Goal: Transaction & Acquisition: Purchase product/service

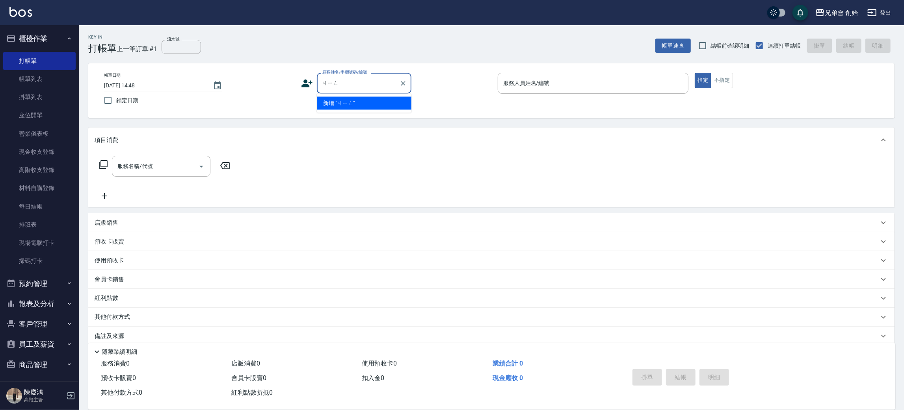
type input "經"
type input "金"
drag, startPoint x: 347, startPoint y: 79, endPoint x: 314, endPoint y: 76, distance: 32.8
click at [314, 76] on div "顧客姓名/手機號碼/編號 荊冠豪 顧客姓名/手機號碼/編號" at bounding box center [396, 83] width 191 height 21
click at [349, 106] on li "新增 "荊冠豪"" at bounding box center [364, 103] width 95 height 13
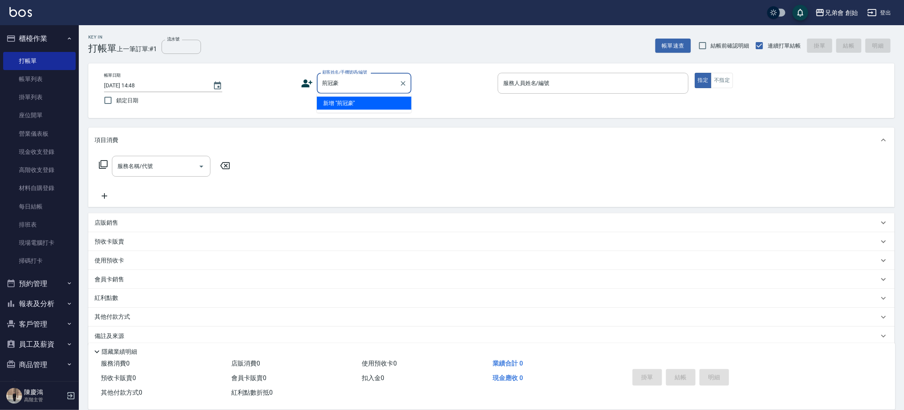
type input "荊冠豪"
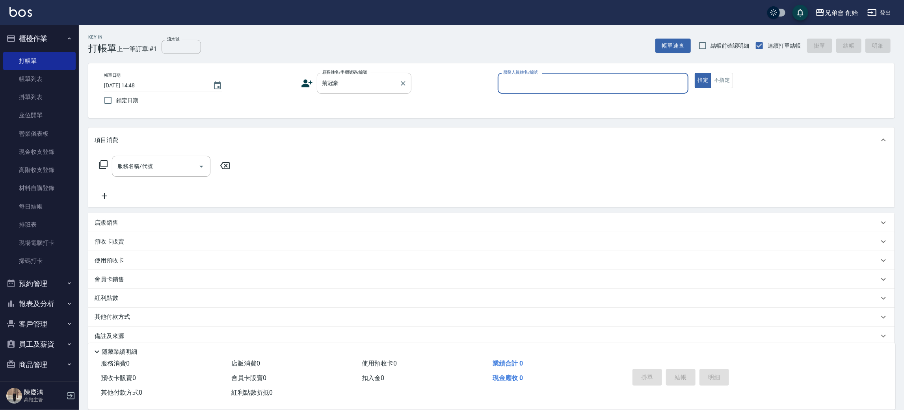
click at [348, 85] on input "荊冠豪" at bounding box center [358, 83] width 76 height 14
click at [326, 80] on input "荊冠豪" at bounding box center [358, 83] width 76 height 14
drag, startPoint x: 351, startPoint y: 87, endPoint x: 319, endPoint y: 79, distance: 32.8
click at [319, 79] on div "荊冠豪 顧客姓名/手機號碼/編號" at bounding box center [364, 83] width 95 height 21
click at [300, 88] on div "帳單日期 2025/09/06 14:48 鎖定日期 顧客姓名/手機號碼/編號 荊冠豪 顧客姓名/手機號碼/編號 服務人員姓名/編號 服務人員姓名/編號 指定…" at bounding box center [491, 91] width 787 height 36
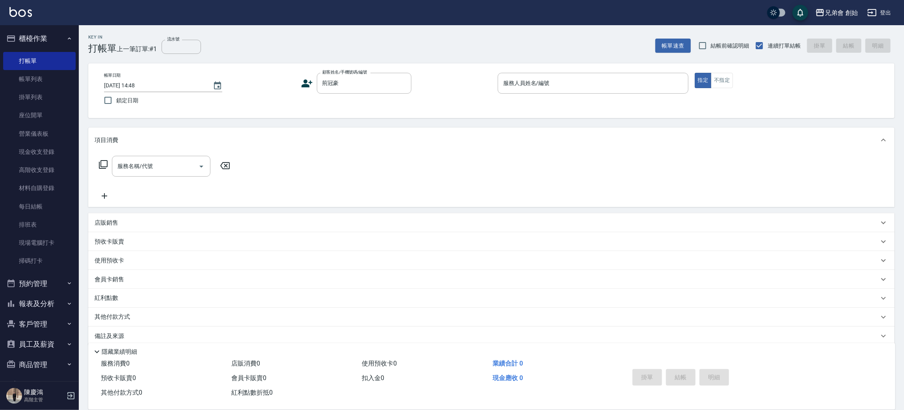
click at [304, 86] on icon at bounding box center [306, 84] width 11 height 8
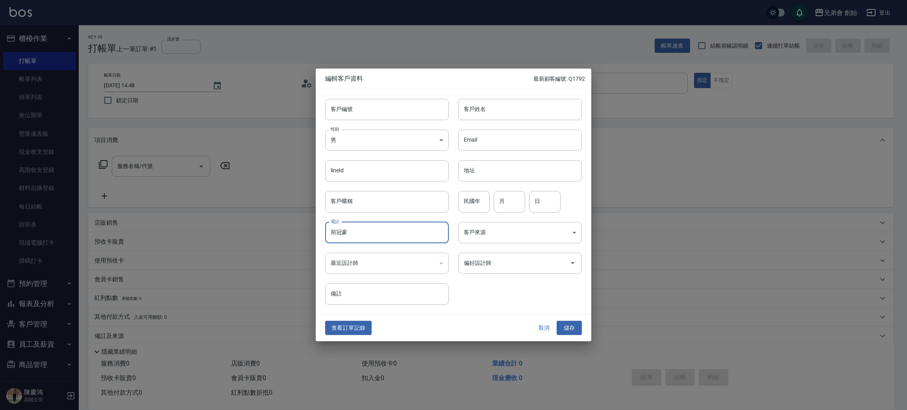
drag, startPoint x: 364, startPoint y: 227, endPoint x: 332, endPoint y: 219, distance: 32.5
click at [317, 231] on div "電話 荊冠豪 電話" at bounding box center [382, 228] width 133 height 31
drag, startPoint x: 359, startPoint y: 240, endPoint x: 319, endPoint y: 226, distance: 42.3
click at [317, 228] on div "電話 荊冠豪 電話" at bounding box center [382, 228] width 133 height 31
drag, startPoint x: 315, startPoint y: 202, endPoint x: 318, endPoint y: 195, distance: 7.2
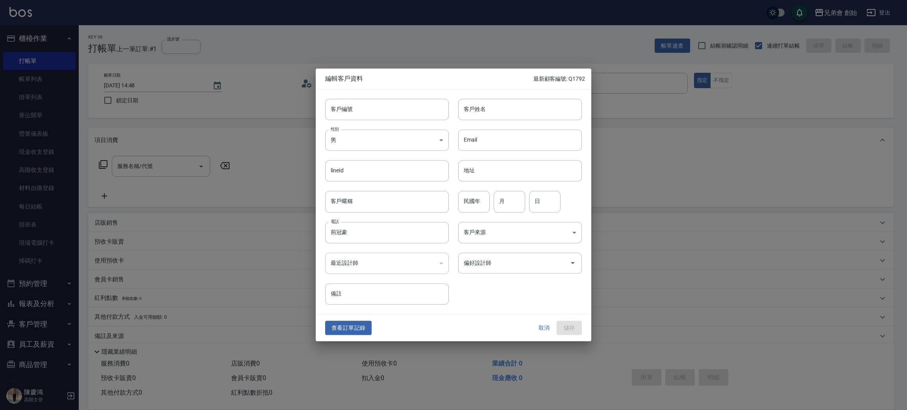
click at [318, 196] on div "編輯客戶資料 最新顧客編號: Q1792 客戶編號 客戶編號 客戶姓名 客戶姓名 性別 男 MALE 性別 Email Email lineId lineId…" at bounding box center [453, 205] width 907 height 410
drag, startPoint x: 358, startPoint y: 229, endPoint x: 323, endPoint y: 228, distance: 35.1
click at [323, 228] on div "電話 荊冠豪 電話" at bounding box center [382, 228] width 133 height 31
type input "荊"
click at [488, 111] on input "客戶姓名" at bounding box center [520, 109] width 124 height 21
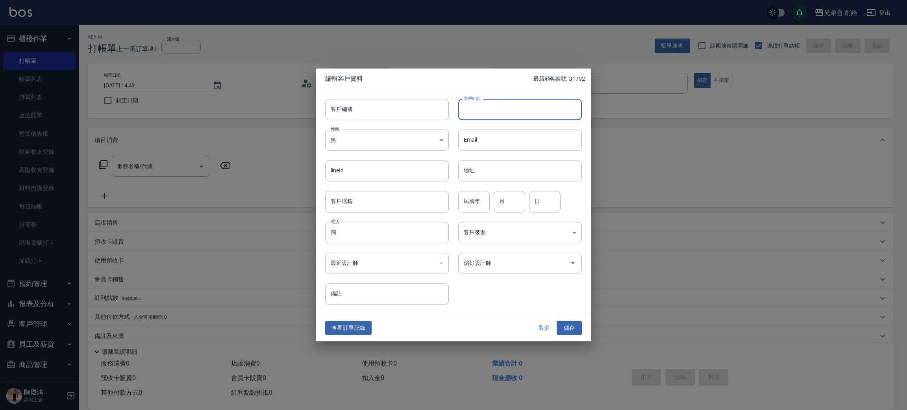
paste input "荊冠豪"
drag, startPoint x: 488, startPoint y: 146, endPoint x: 450, endPoint y: 239, distance: 100.6
click at [456, 229] on div "客戶編號 客戶編號 客戶姓名 荊冠豪 客戶姓名 性別 男 MALE 性別 Email Email lineId lineId 地址 地址 客戶暱稱 客戶暱稱 …" at bounding box center [449, 196] width 266 height 215
type input "荊冠豪"
click at [349, 230] on input "荊" at bounding box center [387, 232] width 124 height 21
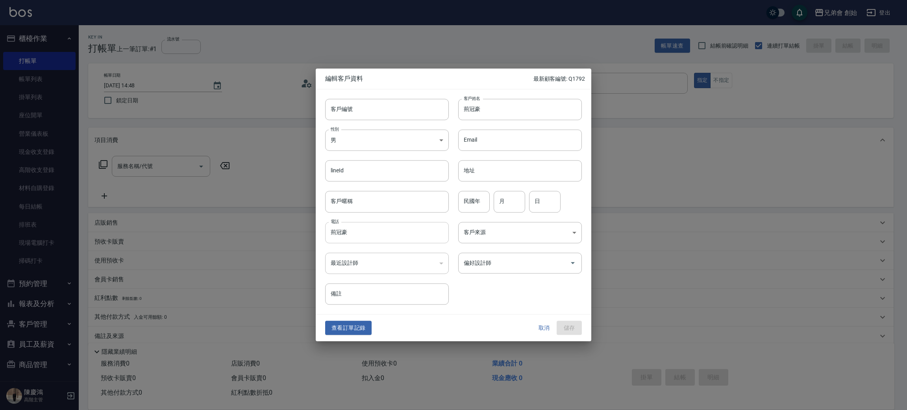
click at [403, 225] on input "荊冠豪" at bounding box center [387, 232] width 124 height 21
click at [393, 219] on div "電話 荊冠豪 電話" at bounding box center [382, 228] width 133 height 31
click at [386, 229] on input "荊冠豪" at bounding box center [387, 232] width 124 height 21
paste input "荊冠豪"
type input "0979088199"
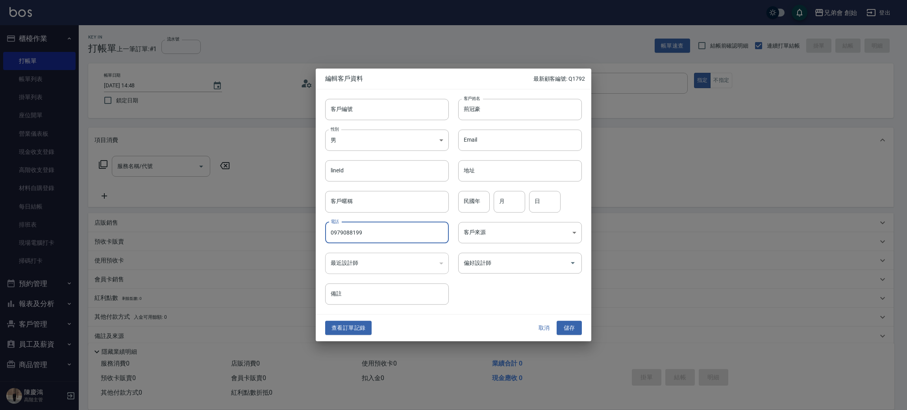
drag, startPoint x: 575, startPoint y: 328, endPoint x: 570, endPoint y: 317, distance: 12.3
click at [575, 327] on button "儲存" at bounding box center [569, 328] width 25 height 15
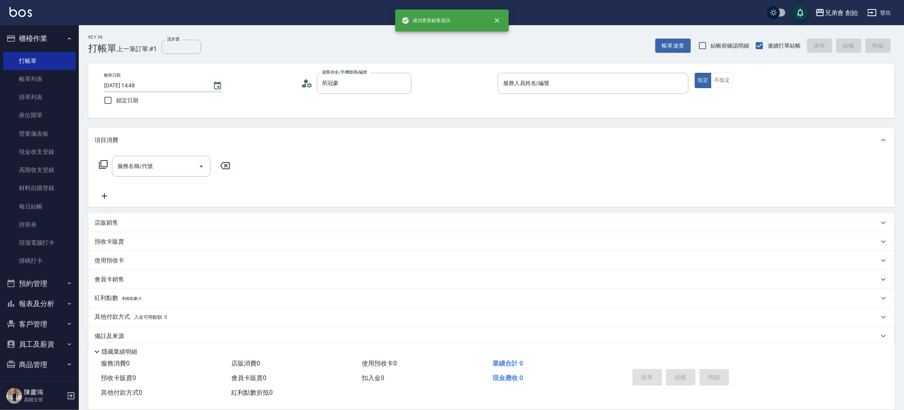
click at [110, 230] on div "店販銷售" at bounding box center [491, 222] width 806 height 19
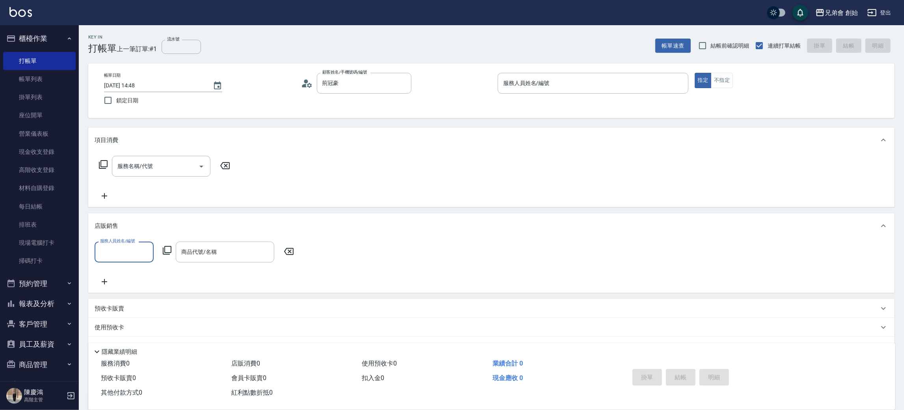
click at [129, 259] on div "服務人員姓名/編號" at bounding box center [124, 252] width 59 height 21
click at [130, 321] on div "毛主席 (無代號)" at bounding box center [124, 327] width 59 height 13
type input "毛主席(無代號)"
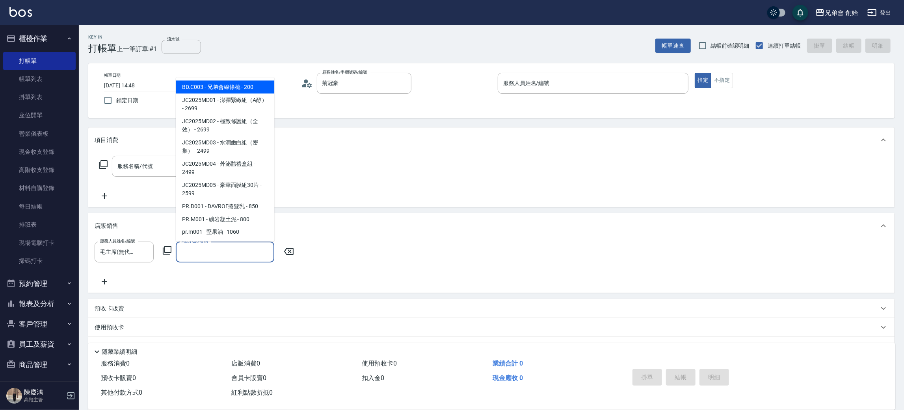
click at [202, 251] on input "商品代號/名稱" at bounding box center [224, 252] width 91 height 14
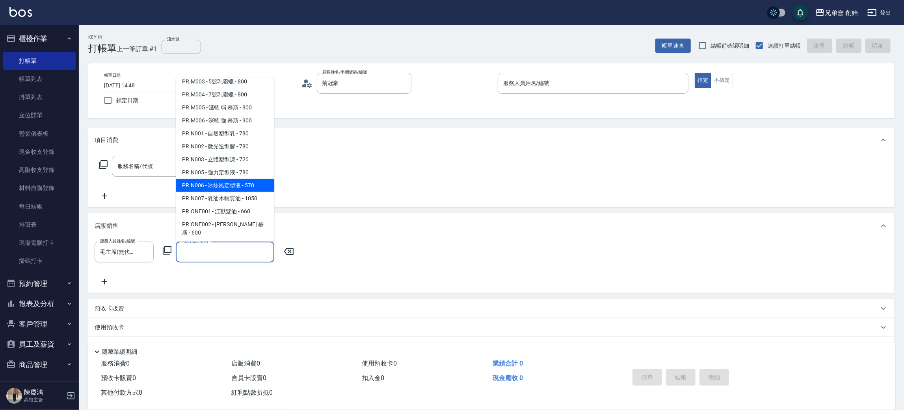
drag, startPoint x: 250, startPoint y: 188, endPoint x: 254, endPoint y: 181, distance: 8.3
click at [250, 187] on span "PR.N006 - 冰炫風定型液 - 570" at bounding box center [225, 185] width 98 height 13
type input "冰炫風定型液"
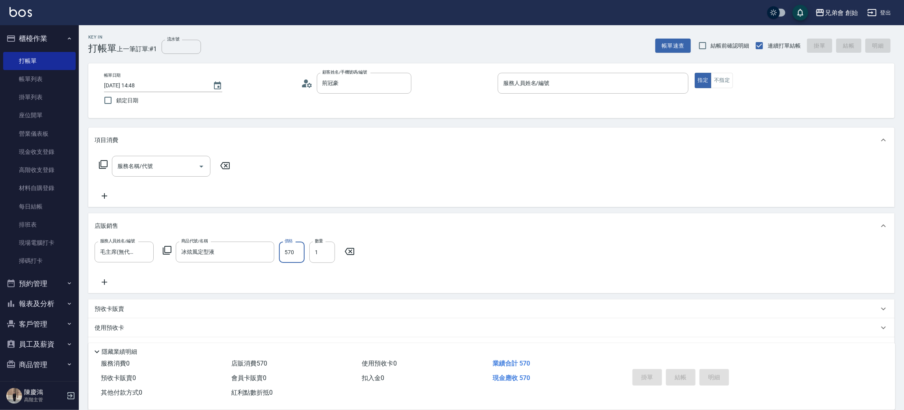
click at [297, 252] on input "570" at bounding box center [292, 252] width 26 height 21
type input "550"
click at [319, 250] on input "1" at bounding box center [322, 252] width 26 height 21
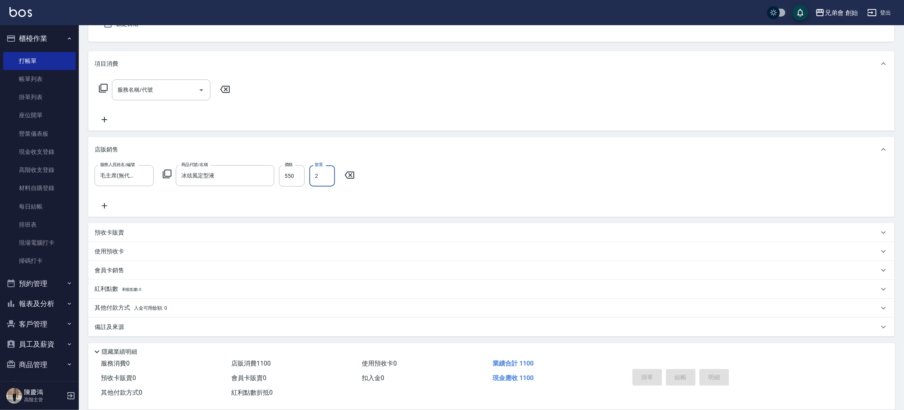
type input "2"
click at [112, 306] on p "其他付款方式 入金可用餘額: 0" at bounding box center [131, 308] width 72 height 9
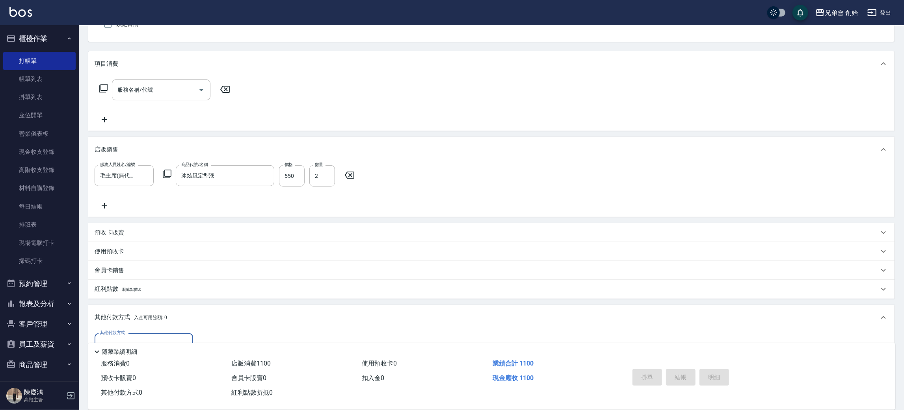
scroll to position [0, 0]
click at [127, 335] on div "其他付款方式 其他付款方式" at bounding box center [144, 344] width 98 height 21
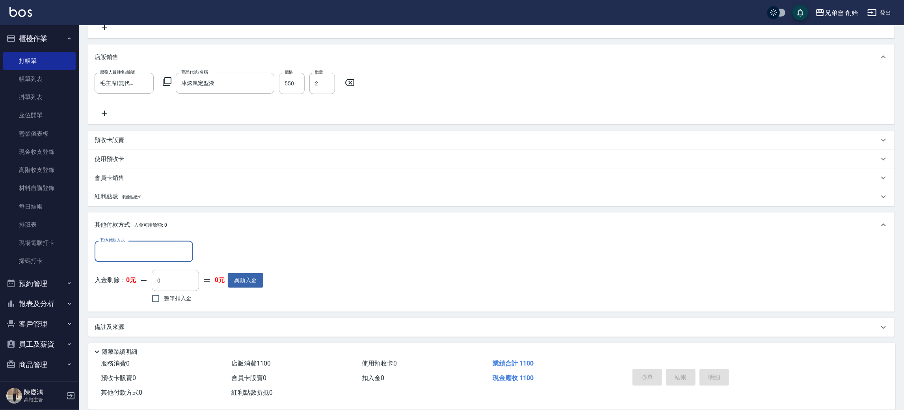
click at [132, 250] on input "其他付款方式" at bounding box center [143, 252] width 91 height 14
click at [126, 287] on span "轉帳" at bounding box center [144, 284] width 98 height 13
type input "轉帳"
drag, startPoint x: 219, startPoint y: 256, endPoint x: 193, endPoint y: 258, distance: 26.0
click at [193, 258] on div "其他付款方式 轉帳 其他付款方式 轉帳金額 0 轉帳金額" at bounding box center [179, 251] width 169 height 21
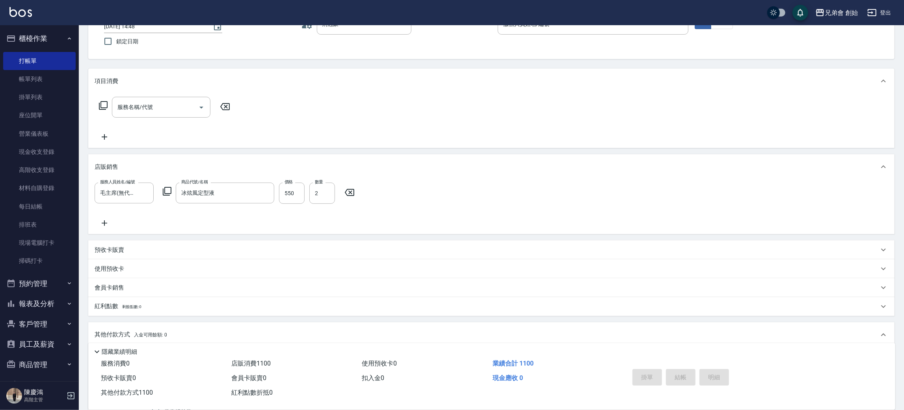
scroll to position [0, 0]
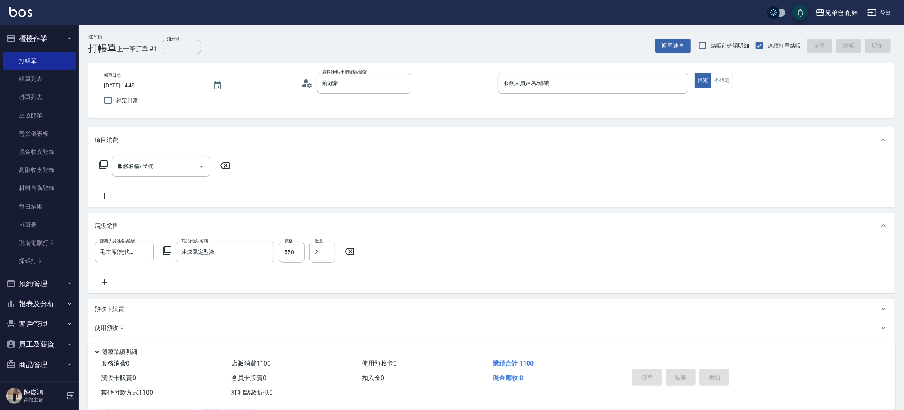
type input "1100"
click at [544, 80] on div "服務人員姓名/編號 服務人員姓名/編號" at bounding box center [592, 83] width 191 height 21
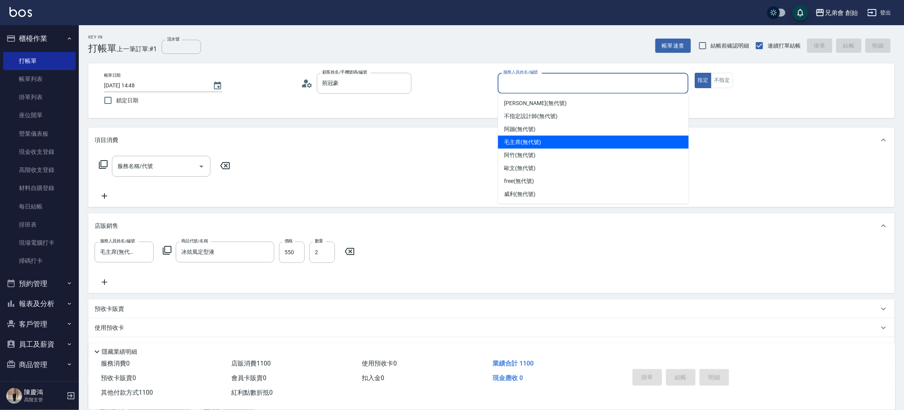
click at [526, 140] on span "毛主席 (無代號)" at bounding box center [522, 142] width 37 height 8
type input "毛主席(無代號)"
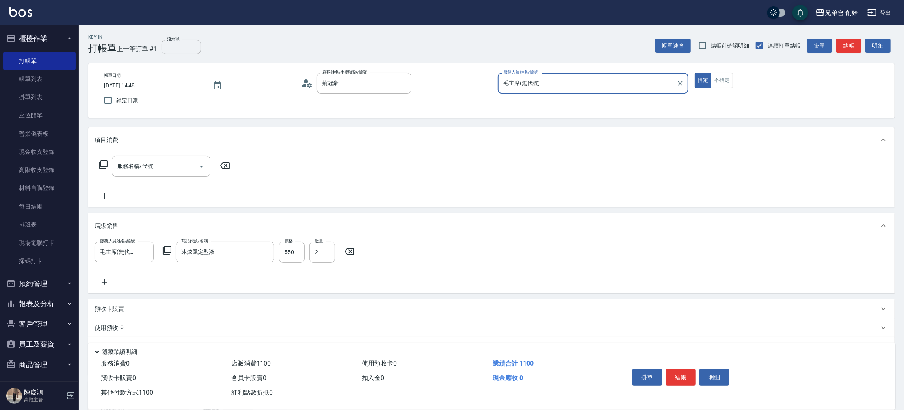
scroll to position [169, 0]
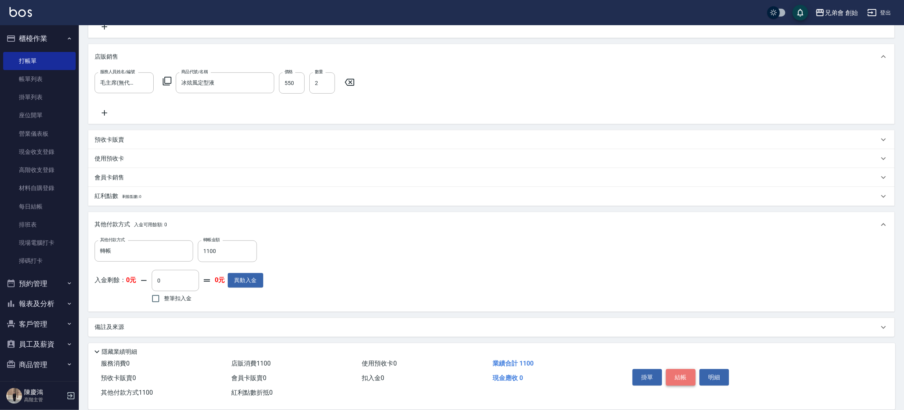
click at [679, 377] on button "結帳" at bounding box center [681, 377] width 30 height 17
type input "2025/09/06 15:28"
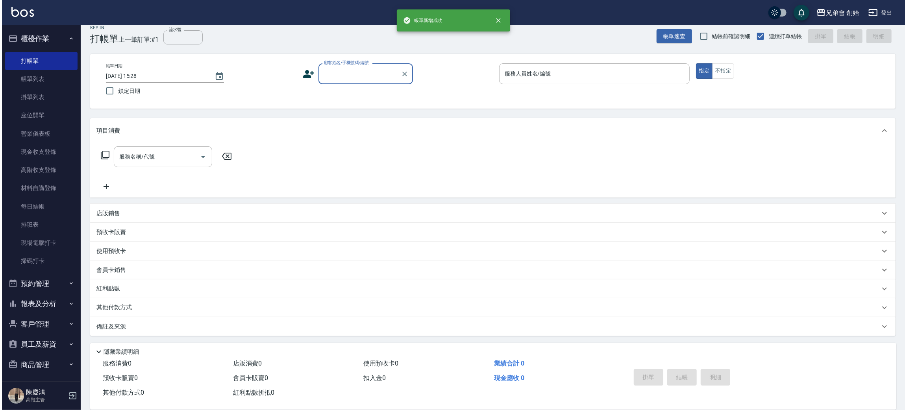
scroll to position [0, 0]
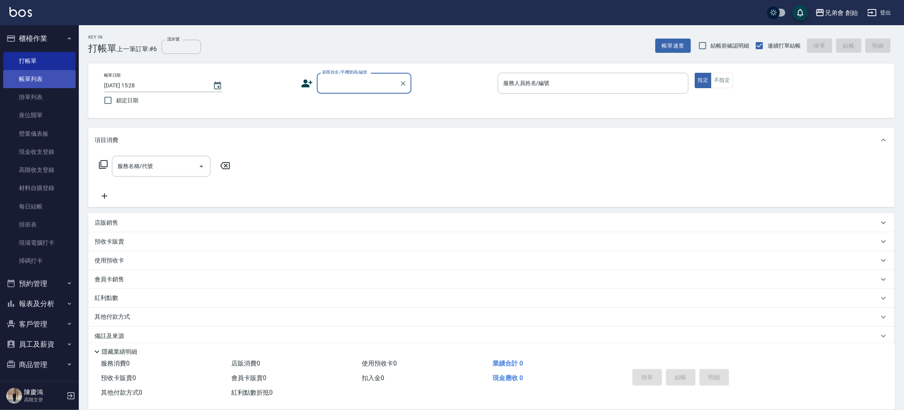
click at [41, 82] on link "帳單列表" at bounding box center [39, 79] width 72 height 18
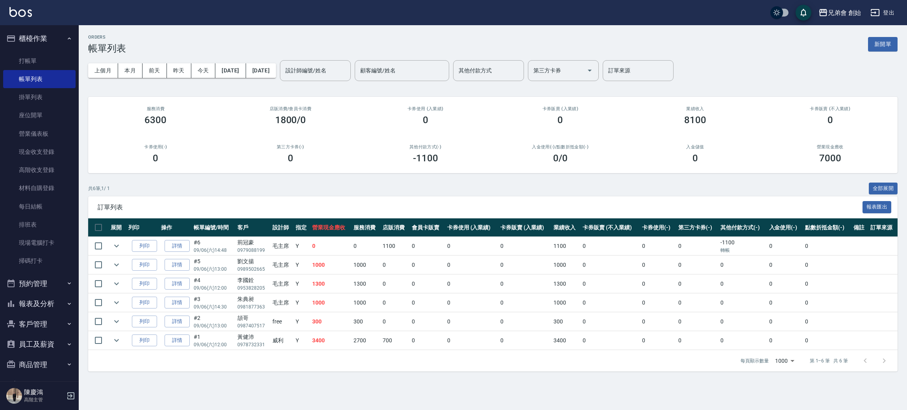
click at [178, 252] on link "詳情" at bounding box center [177, 246] width 25 height 12
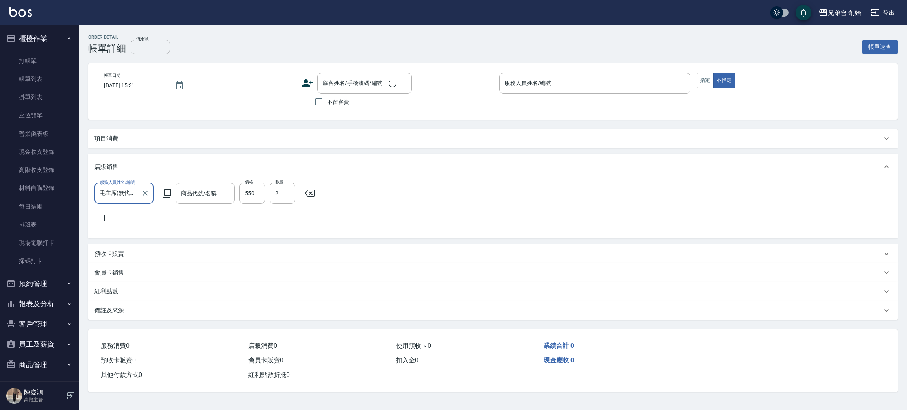
scroll to position [0, 0]
type input "冰炫風定型液"
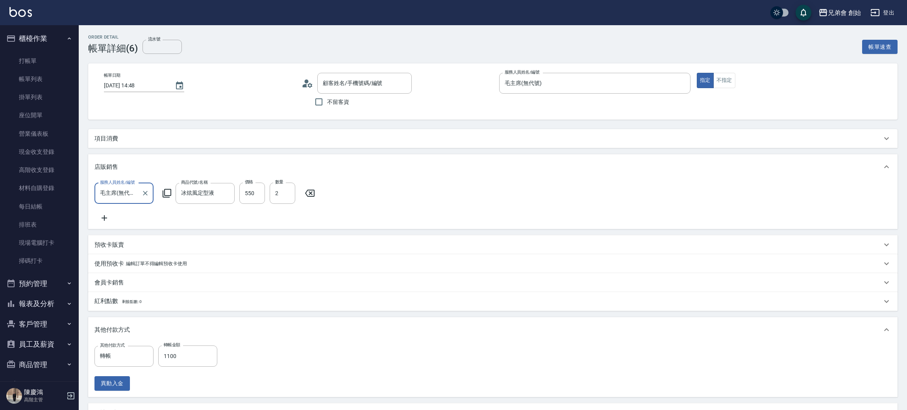
type input "2025/09/06 14:48"
type input "毛主席(無代號)"
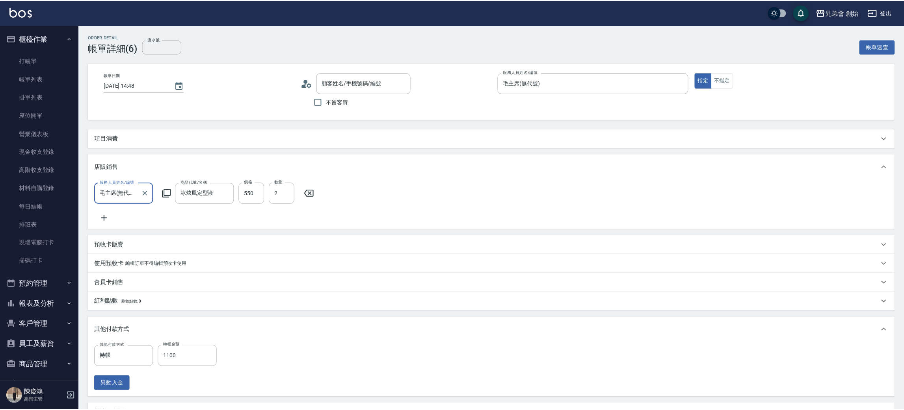
scroll to position [31, 0]
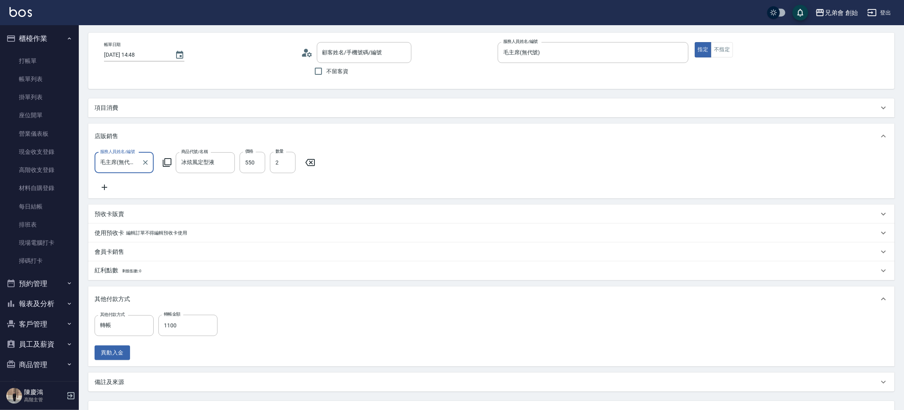
type input "荊冠豪/0979088199/"
click at [246, 162] on input "550" at bounding box center [252, 162] width 26 height 21
type input "5"
type input "0"
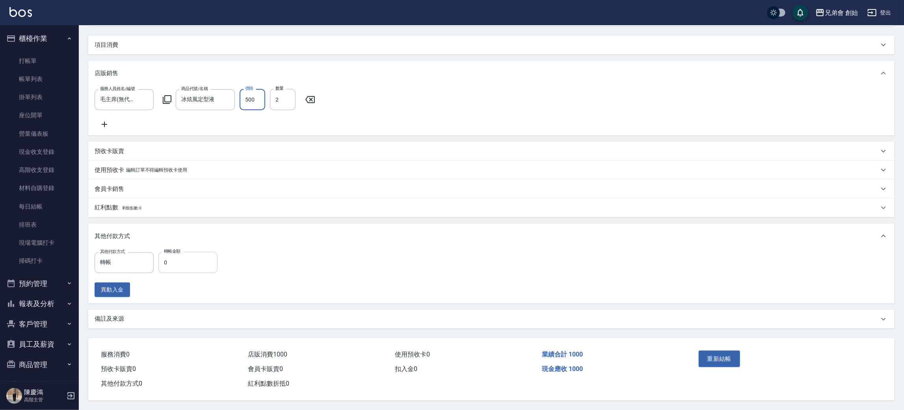
type input "500"
click at [193, 261] on input "0" at bounding box center [187, 262] width 59 height 21
type input "1000"
click at [718, 354] on button "重新結帳" at bounding box center [719, 359] width 42 height 17
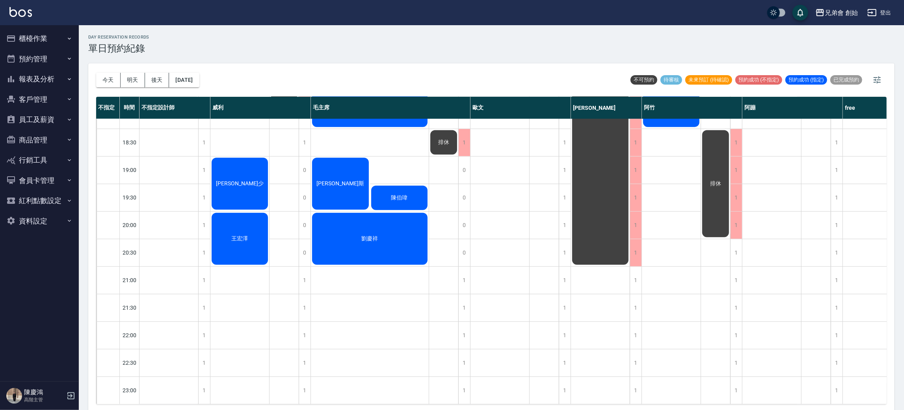
scroll to position [227, 0]
